Goal: Information Seeking & Learning: Check status

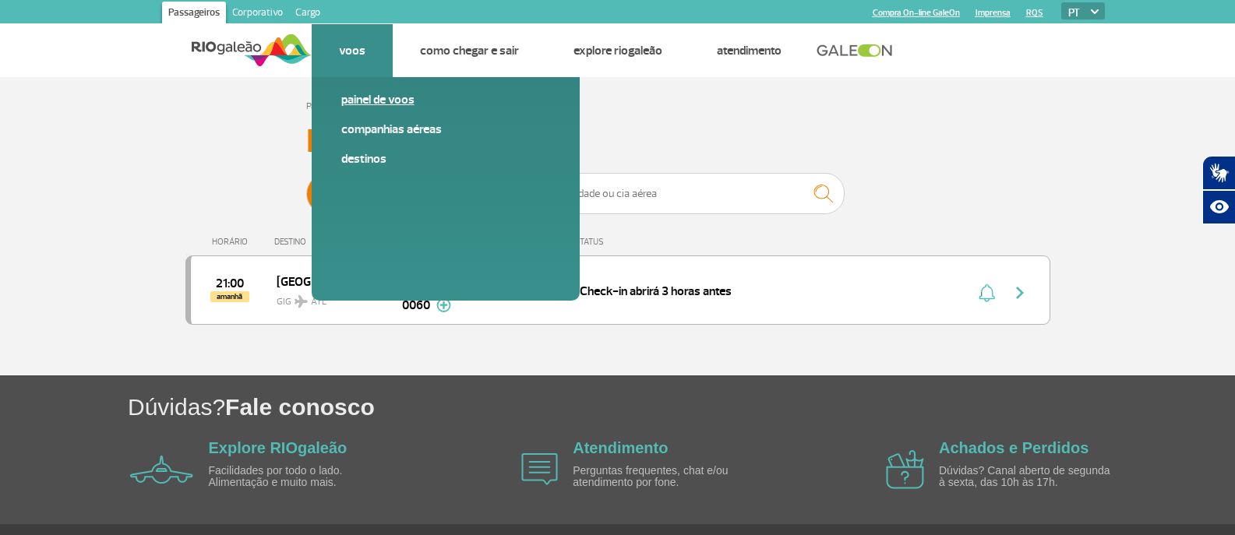
click at [389, 104] on link "Painel de voos" at bounding box center [445, 99] width 209 height 17
click at [390, 104] on link "Painel de voos" at bounding box center [445, 99] width 209 height 17
click at [356, 109] on span "Painel de voos" at bounding box center [445, 106] width 209 height 30
click at [355, 101] on link "Painel de voos" at bounding box center [445, 99] width 209 height 17
click at [355, 102] on link "Painel de voos" at bounding box center [445, 99] width 209 height 17
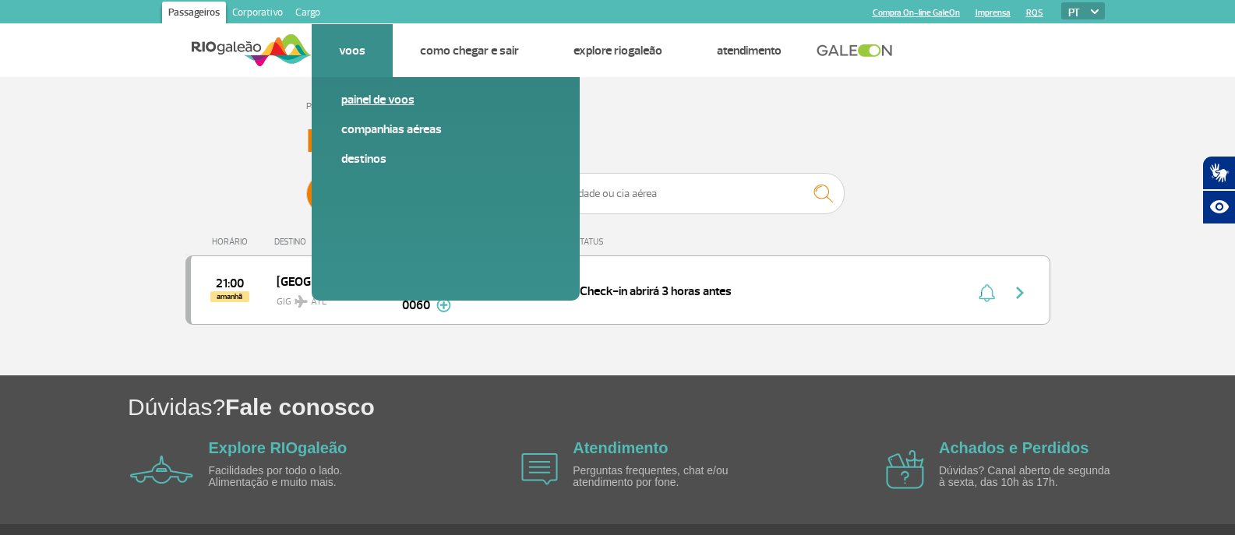
click at [350, 104] on link "Painel de voos" at bounding box center [445, 99] width 209 height 17
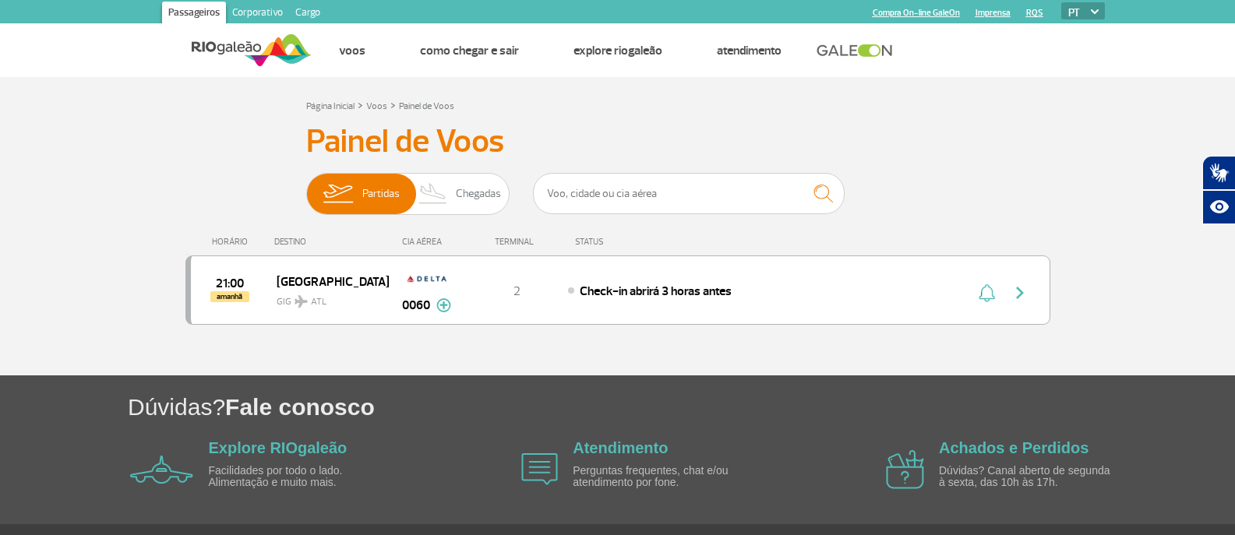
click at [250, 58] on img at bounding box center [252, 50] width 120 height 38
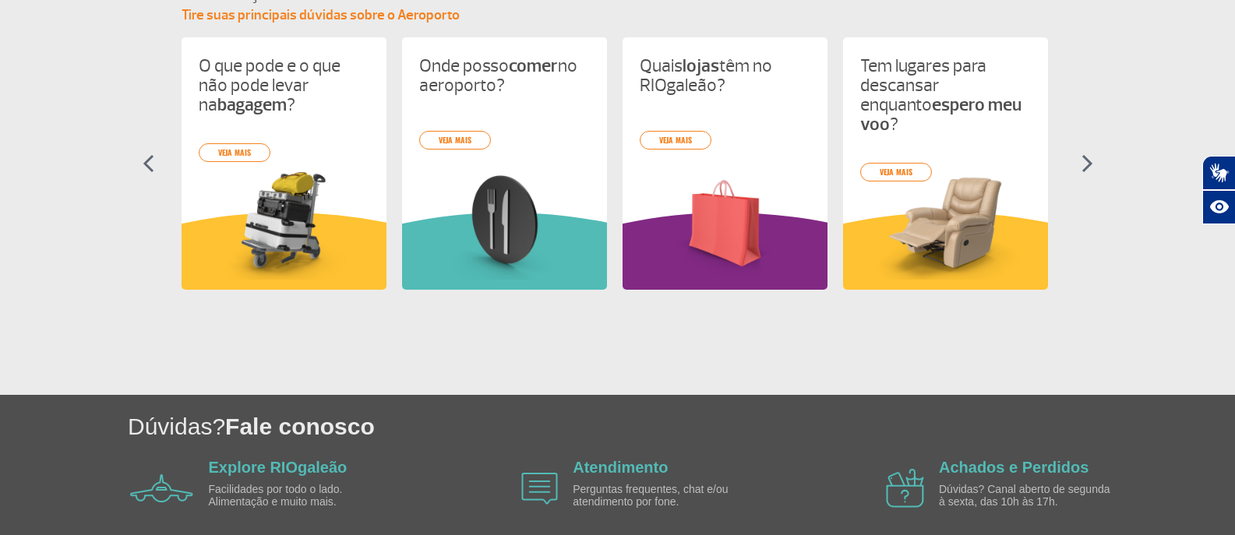
scroll to position [560, 0]
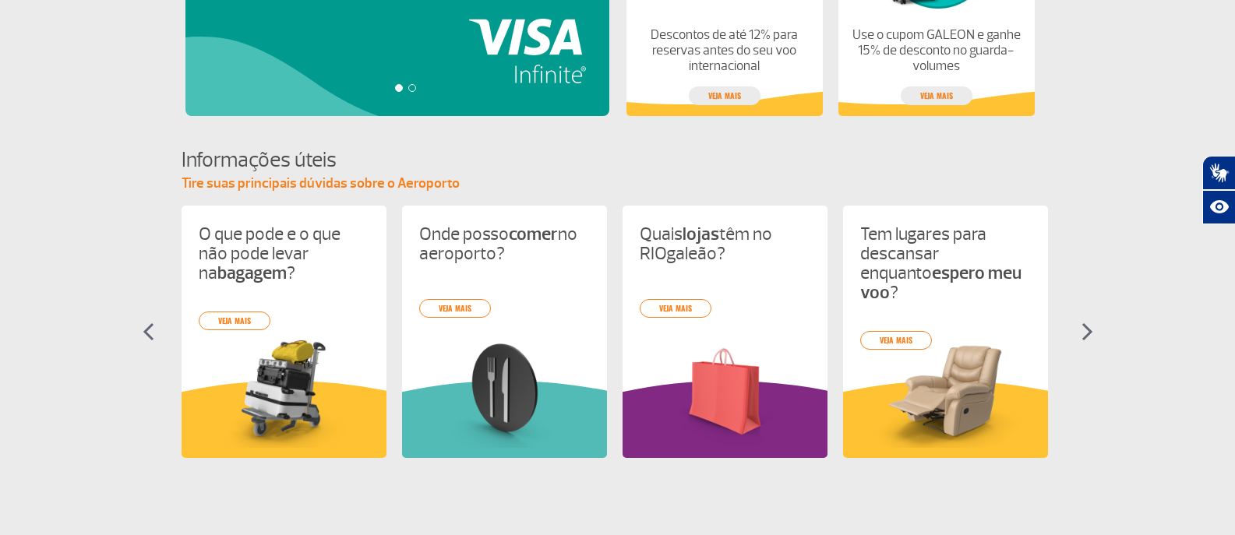
click at [1082, 326] on img at bounding box center [1088, 332] width 12 height 19
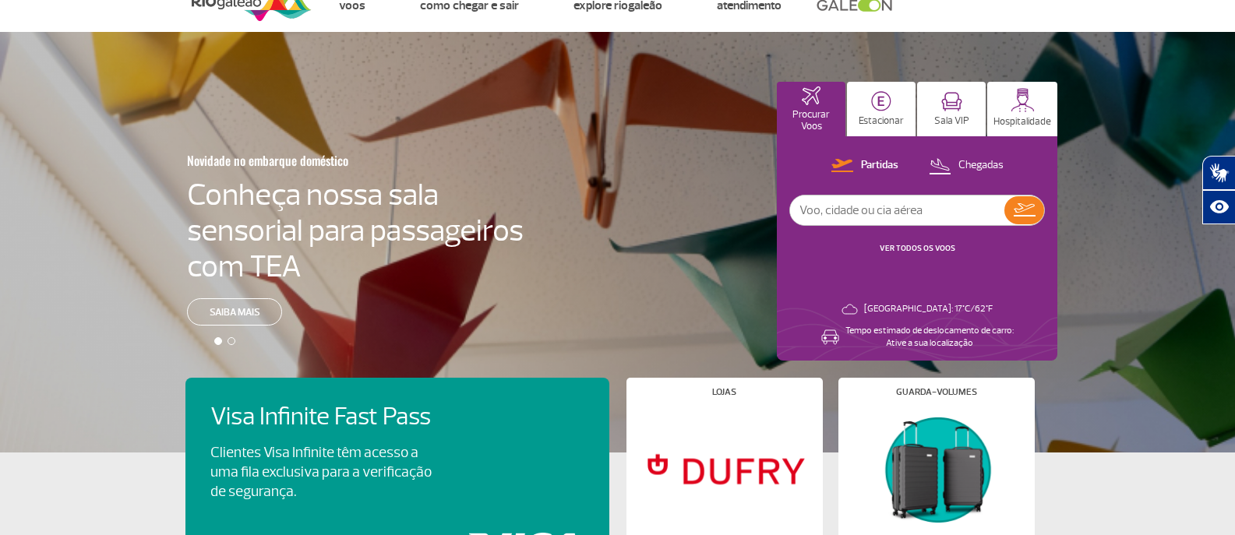
scroll to position [0, 0]
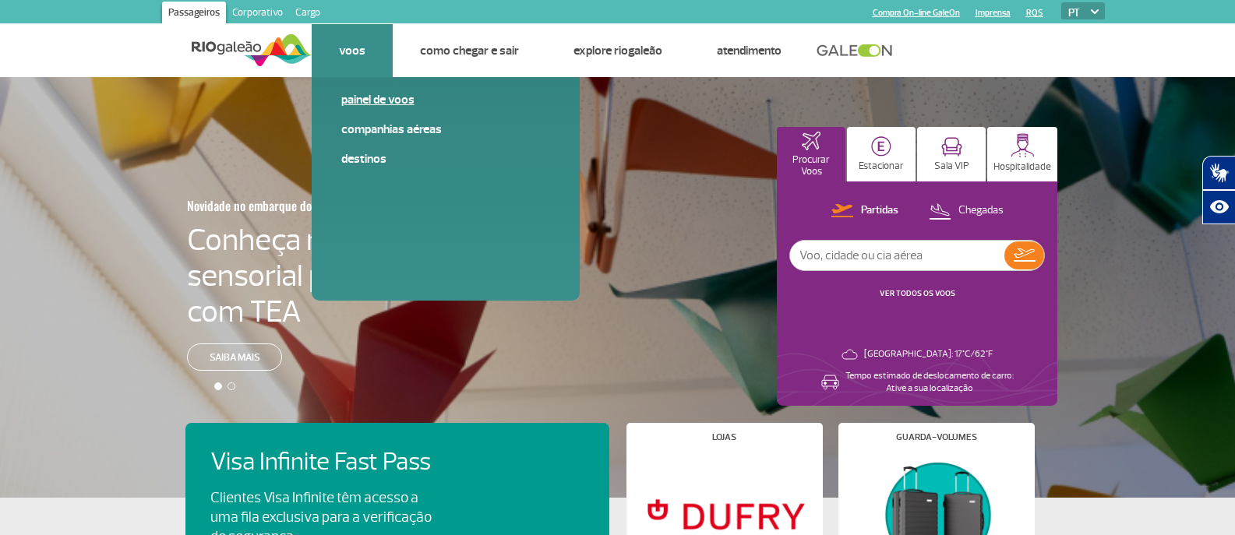
click at [378, 106] on link "Painel de voos" at bounding box center [445, 99] width 209 height 17
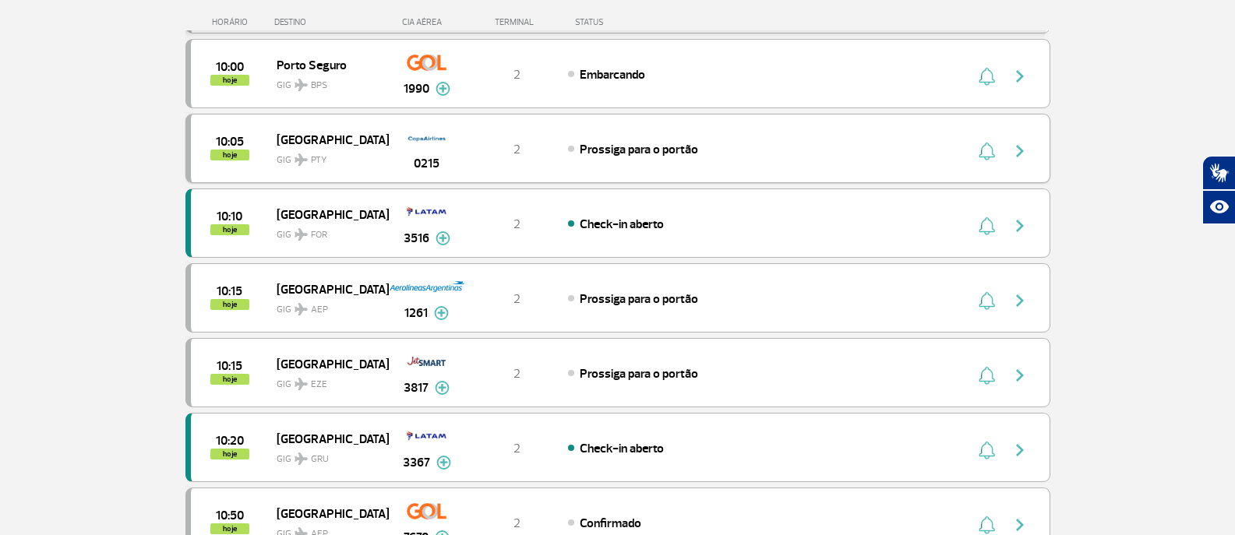
scroll to position [857, 0]
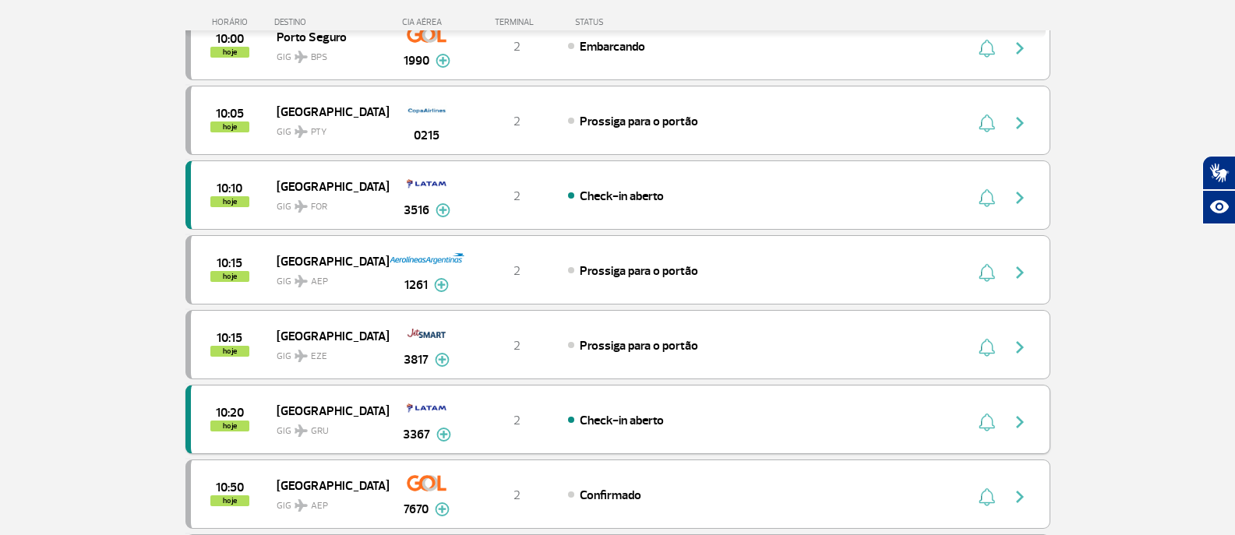
click at [1016, 415] on img "button" at bounding box center [1020, 422] width 19 height 19
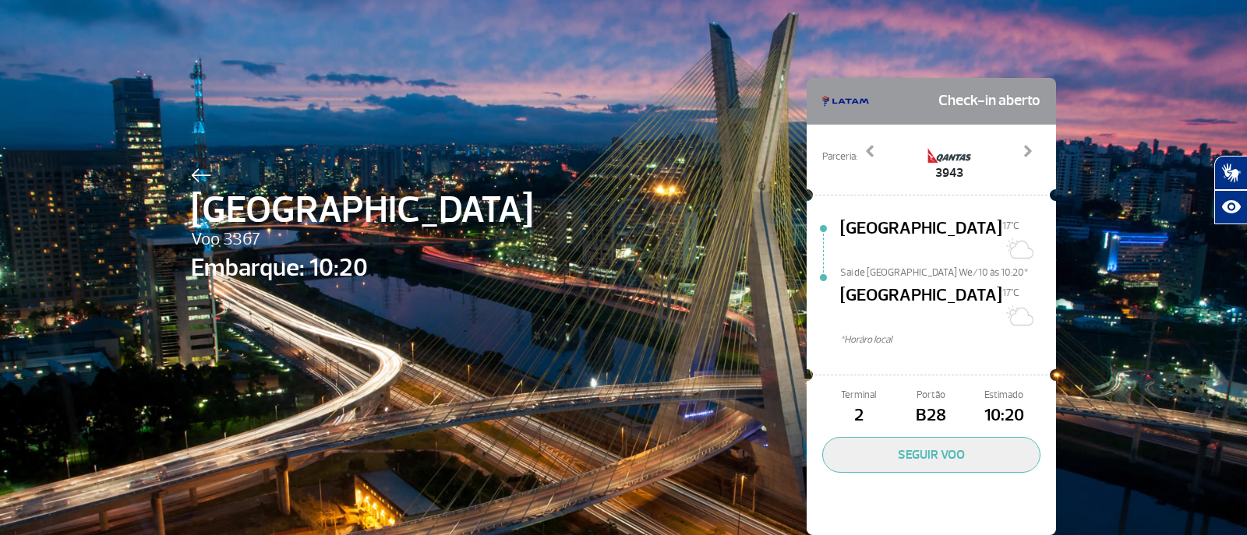
scroll to position [9, 0]
